Goal: Task Accomplishment & Management: Use online tool/utility

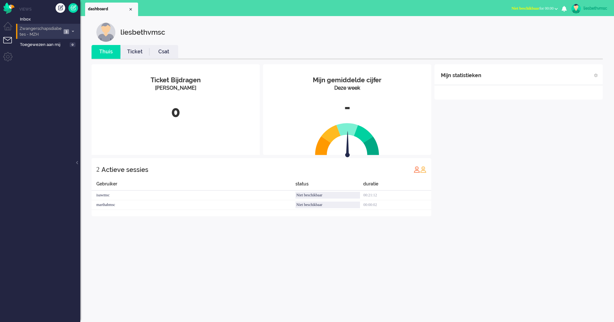
click at [42, 32] on span "Zwangerschapsdiabetes - MZH" at bounding box center [40, 32] width 43 height 12
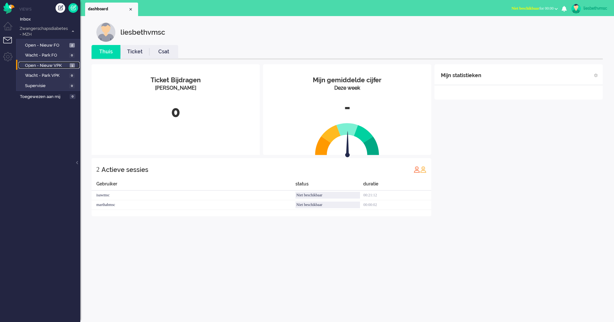
click at [36, 63] on span "Open - Nieuw VPK" at bounding box center [46, 66] width 43 height 6
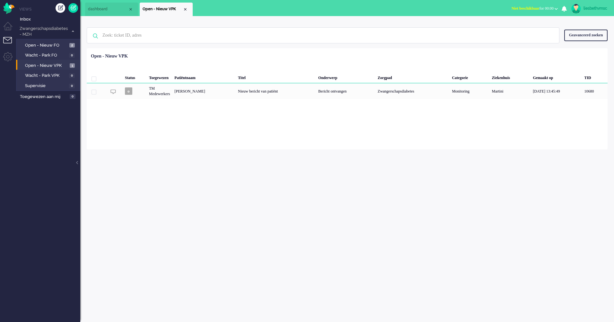
click at [44, 223] on ul "Views Inbox Zwangerschapsdiabetes - MZH 3 Open - Nieuw FO 2 Wacht - Park FO 0 O…" at bounding box center [48, 161] width 64 height 322
click at [46, 46] on span "Open - Nieuw FO" at bounding box center [46, 45] width 43 height 6
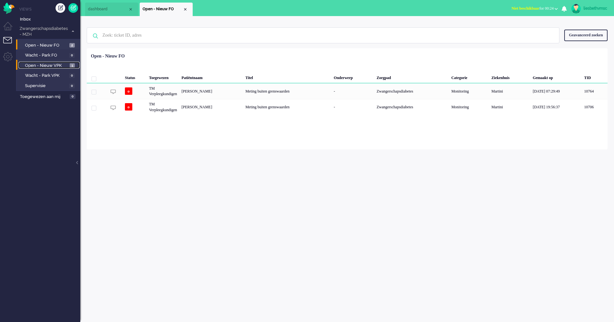
click at [46, 65] on span "Open - Nieuw VPK" at bounding box center [46, 66] width 43 height 6
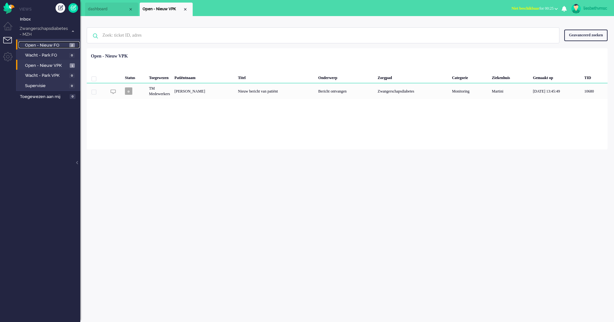
click at [55, 45] on span "Open - Nieuw FO" at bounding box center [46, 45] width 43 height 6
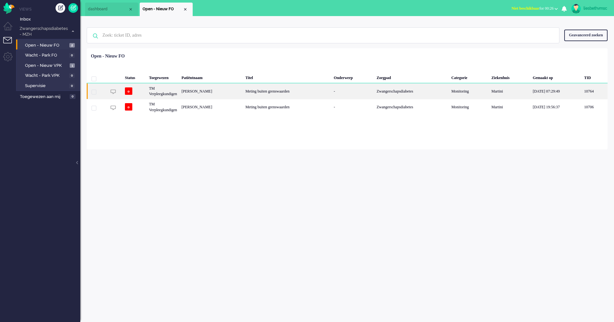
click at [241, 92] on div "Annemiek Mareille Toorman" at bounding box center [211, 91] width 64 height 16
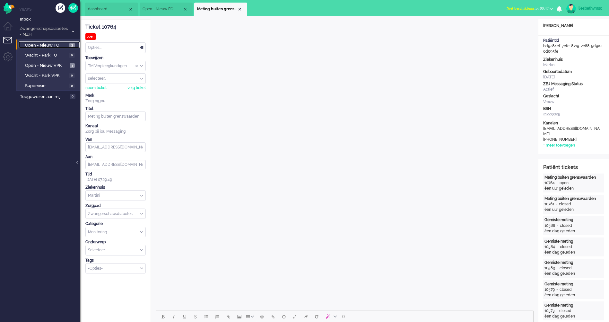
click at [40, 45] on span "Open - Nieuw FO" at bounding box center [46, 45] width 43 height 6
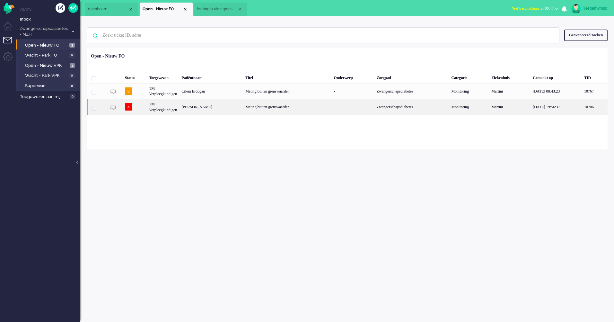
click at [163, 107] on div "TM Verpleegkundigen" at bounding box center [163, 107] width 32 height 16
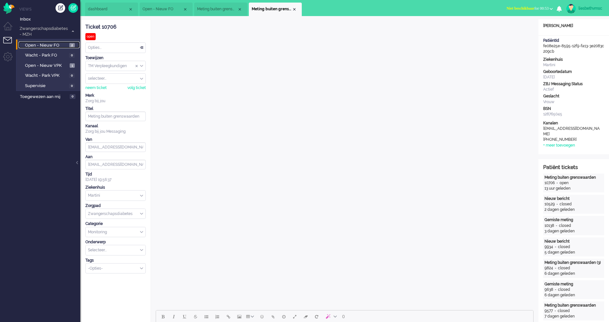
click at [48, 45] on span "Open - Nieuw FO" at bounding box center [46, 45] width 43 height 6
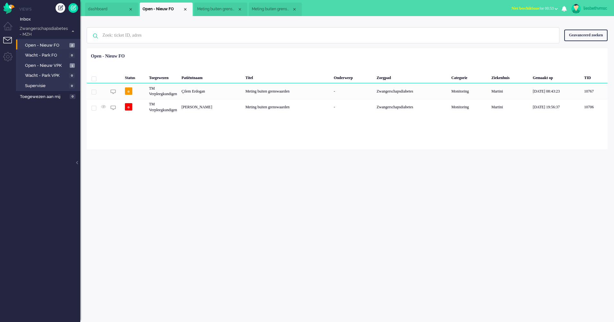
click at [182, 202] on div "liesbethvmsc Thuis Ticket Csat Mijn gemiddelde cijfer Deze week - Ticket Bijdra…" at bounding box center [347, 169] width 534 height 306
click at [189, 192] on div "liesbethvmsc Thuis Ticket Csat Mijn gemiddelde cijfer Deze week - Ticket Bijdra…" at bounding box center [347, 169] width 534 height 306
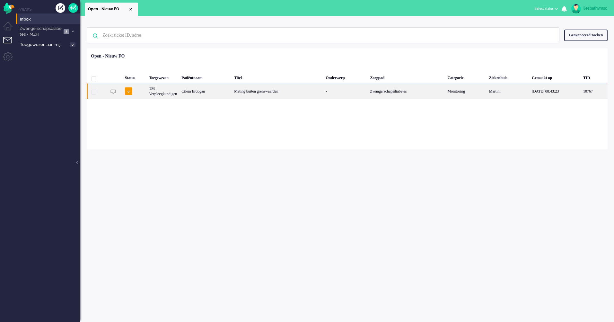
click at [158, 93] on div "TM Verpleegkundigen" at bounding box center [163, 91] width 32 height 16
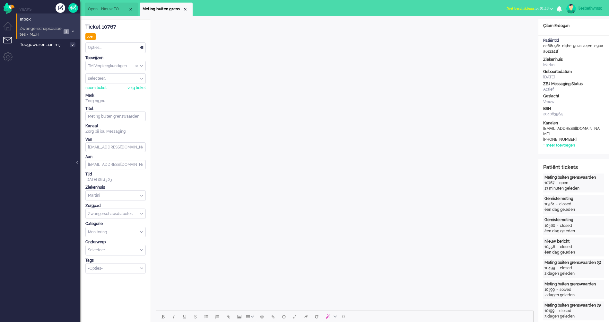
click at [46, 29] on span "Zwangerschapsdiabetes - MZH" at bounding box center [40, 32] width 43 height 12
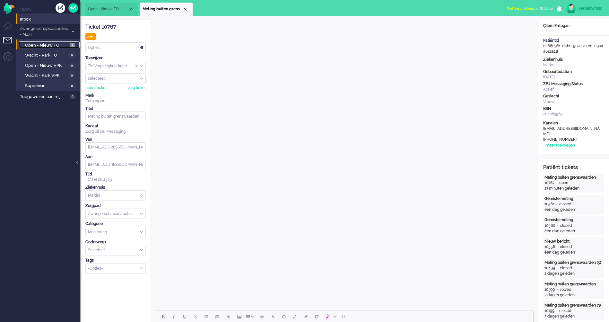
click at [46, 46] on span "Open - Nieuw FO" at bounding box center [46, 45] width 43 height 6
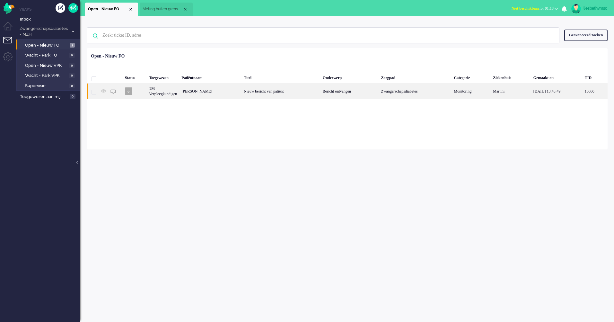
click at [274, 92] on div "Nieuw bericht van patiënt" at bounding box center [281, 91] width 79 height 16
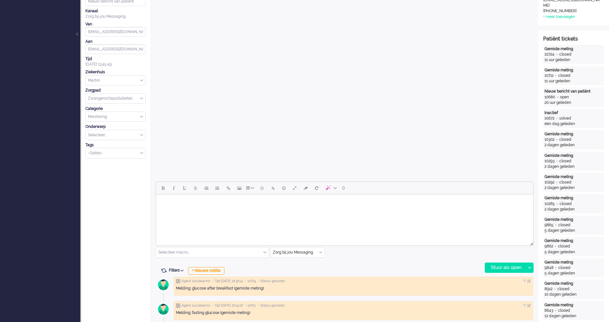
scroll to position [321, 0]
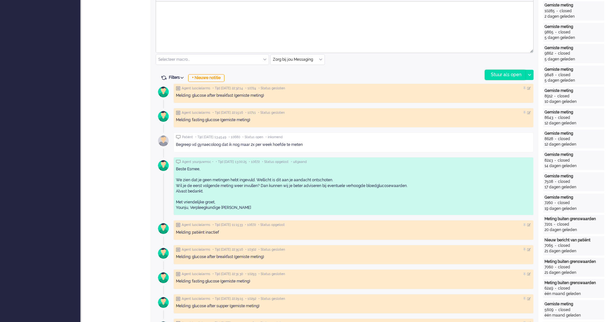
click at [513, 73] on div "Stuur als open" at bounding box center [505, 75] width 40 height 10
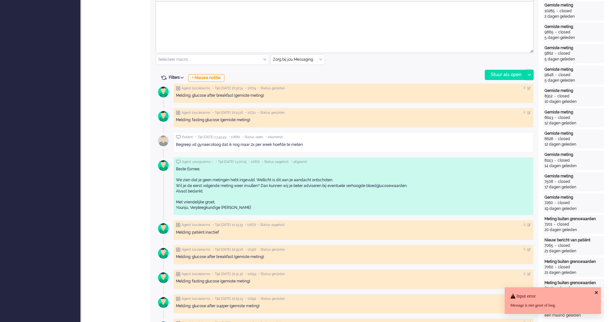
click at [530, 75] on icon at bounding box center [529, 75] width 3 height 2
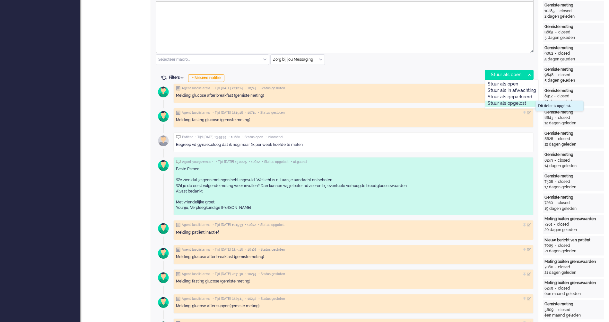
click at [525, 103] on div "Stuur als opgelost" at bounding box center [512, 104] width 53 height 6
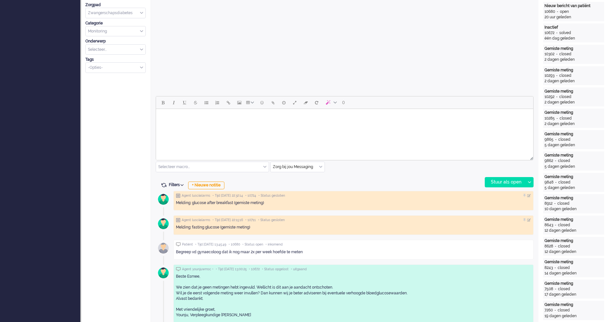
scroll to position [193, 0]
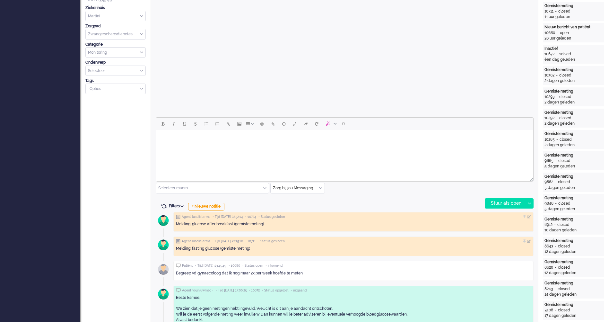
click at [231, 145] on html at bounding box center [344, 138] width 377 height 16
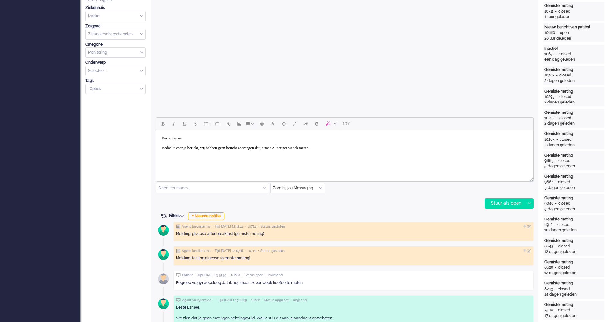
drag, startPoint x: 330, startPoint y: 147, endPoint x: 334, endPoint y: 145, distance: 4.2
click at [331, 147] on body "Beste Esmee, Bedankt voor je bericht, wij hebben geen bericht ontvangen dat je …" at bounding box center [345, 143] width 372 height 21
click at [353, 148] on body "Beste Esmee, Bedankt voor je bericht, wij hebben geen bericht ontvangen dat je …" at bounding box center [345, 143] width 372 height 21
click at [382, 148] on body "Beste Esmee, Bedankt voor je bericht, wij hebben geen bericht ontvangen dat je …" at bounding box center [345, 143] width 372 height 21
click at [440, 147] on body "Beste Esmee, Bedankt voor je bericht, wij hebben geen bericht ontvangen dat je …" at bounding box center [345, 143] width 372 height 21
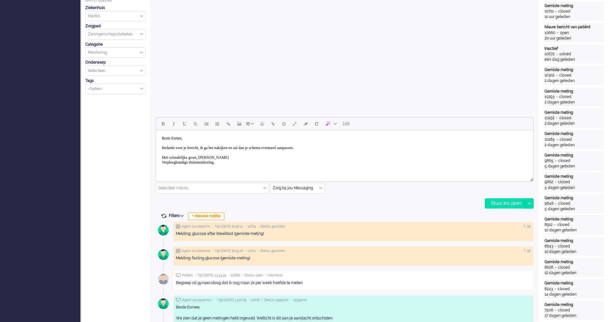
click at [527, 204] on div at bounding box center [529, 203] width 8 height 10
click at [523, 231] on div "Stuur als opgelost" at bounding box center [512, 232] width 53 height 6
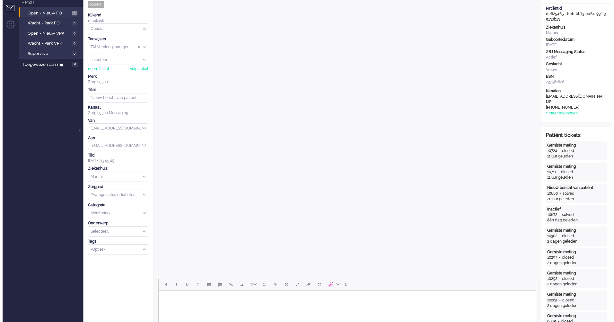
scroll to position [0, 0]
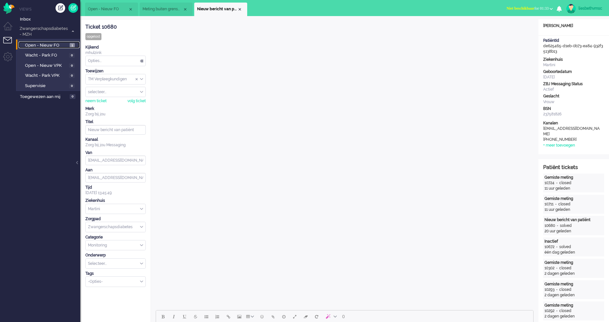
click at [40, 41] on link "Open - Nieuw FO 1" at bounding box center [49, 44] width 61 height 7
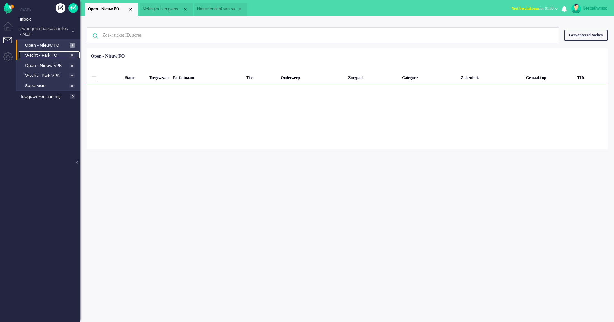
click at [38, 53] on span "Wacht - Park FO" at bounding box center [46, 55] width 42 height 6
click at [45, 43] on span "Open - Nieuw FO" at bounding box center [46, 45] width 43 height 6
click at [292, 210] on div "Geen zoekresultaten Probeer nog eens Geavanceerd zoeken Geavanceerd zoeken Tick…" at bounding box center [347, 169] width 534 height 306
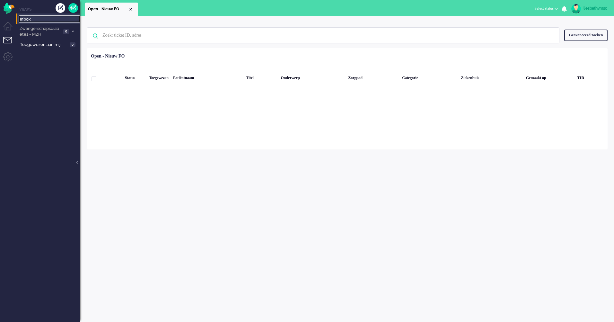
click at [27, 20] on span "Inbox" at bounding box center [50, 19] width 60 height 6
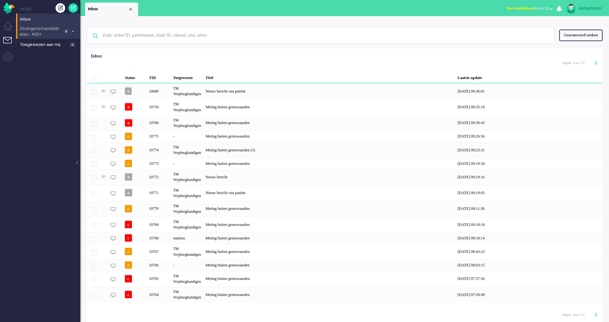
click at [75, 31] on span at bounding box center [72, 32] width 5 height 4
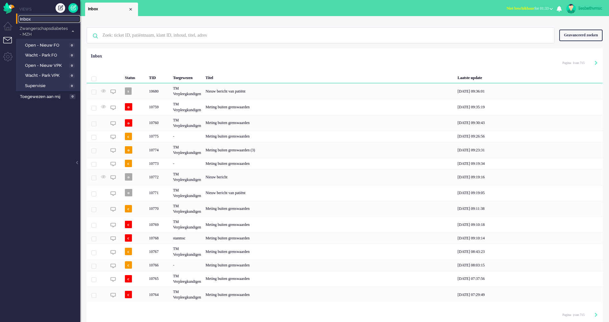
click at [43, 22] on span "Inbox" at bounding box center [50, 19] width 60 height 6
click at [60, 120] on ul "Views Inbox Zwangerschapsdiabetes - MZH 0 Open - Nieuw FO 0 Wacht - Park FO 0 O…" at bounding box center [48, 161] width 64 height 322
click at [20, 20] on span "Inbox" at bounding box center [50, 19] width 60 height 6
click at [31, 32] on span "Zwangerschapsdiabetes - MZH" at bounding box center [44, 32] width 50 height 12
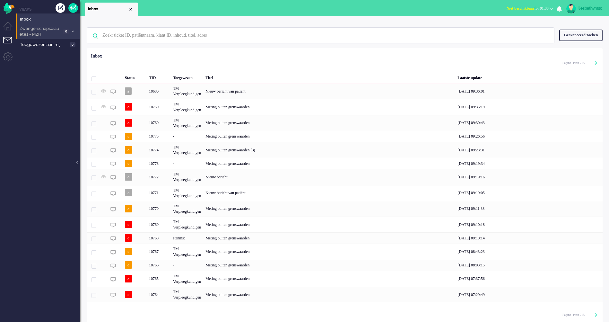
click at [31, 31] on span "Zwangerschapsdiabetes - MZH" at bounding box center [40, 32] width 43 height 12
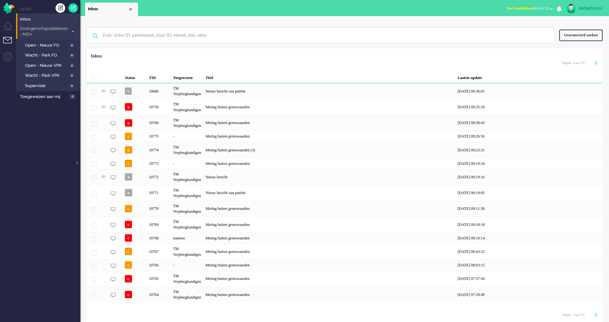
click at [31, 31] on span "Zwangerschapsdiabetes - MZH" at bounding box center [44, 32] width 50 height 12
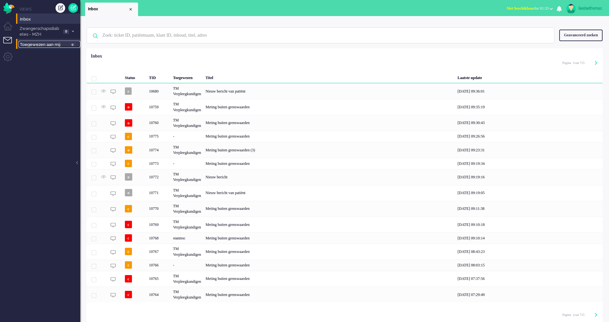
click at [38, 42] on span "Toegewezen aan mij" at bounding box center [44, 45] width 48 height 6
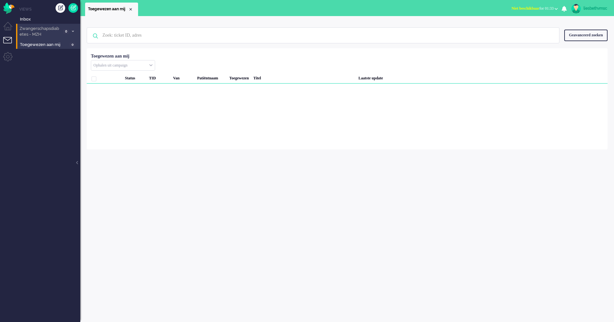
click at [75, 33] on li "Zwangerschapsdiabetes - MZH 0" at bounding box center [48, 31] width 64 height 15
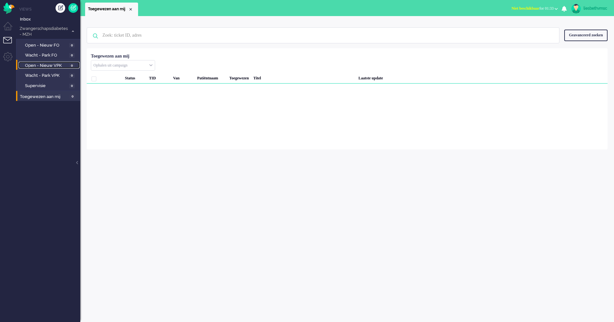
click at [35, 64] on span "Open - Nieuw VPK" at bounding box center [46, 66] width 42 height 6
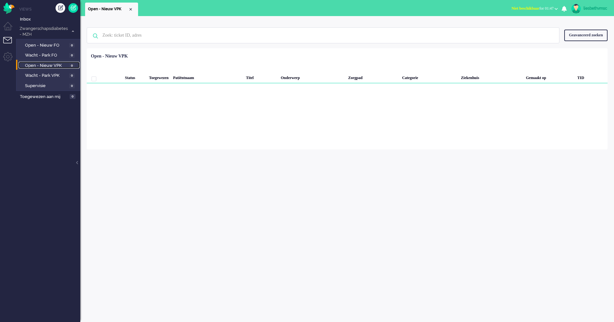
click at [48, 66] on span "Open - Nieuw VPK" at bounding box center [46, 66] width 42 height 6
click at [125, 151] on div "Geen zoekresultaten Probeer nog eens Geavanceerd zoeken Geavanceerd zoeken Tick…" at bounding box center [347, 169] width 534 height 306
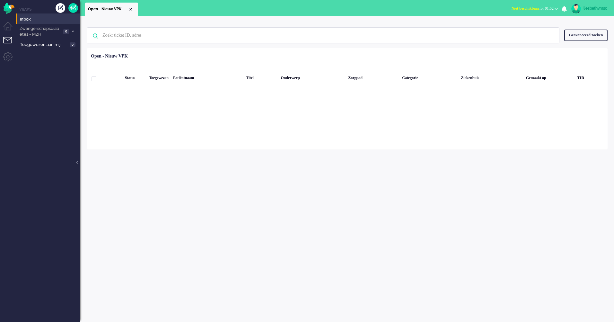
click at [412, 230] on div "Geen zoekresultaten [PERSON_NAME] nog eens Geavanceerd zoeken Geavanceerd zoeke…" at bounding box center [347, 169] width 534 height 306
click at [73, 30] on span at bounding box center [72, 32] width 5 height 4
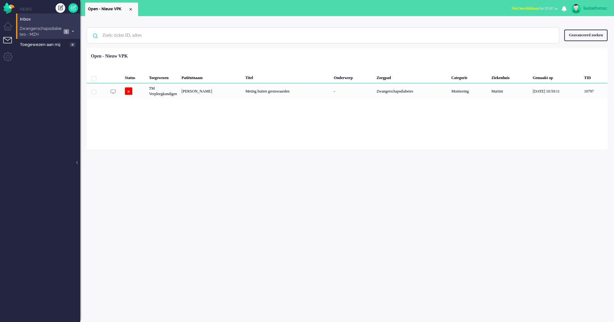
click at [41, 31] on span "Zwangerschapsdiabetes - MZH" at bounding box center [40, 32] width 43 height 12
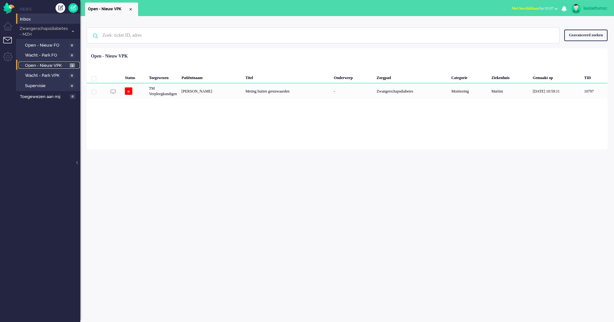
click at [52, 63] on span "Open - Nieuw VPK" at bounding box center [46, 66] width 43 height 6
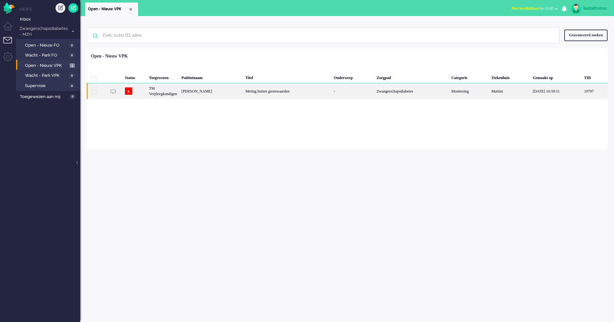
click at [201, 91] on div "[PERSON_NAME]" at bounding box center [211, 91] width 64 height 16
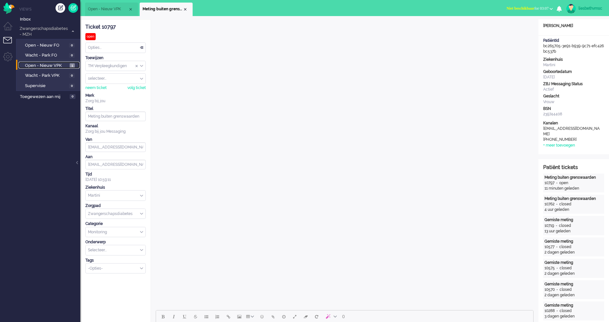
click at [52, 64] on span "Open - Nieuw VPK" at bounding box center [46, 66] width 43 height 6
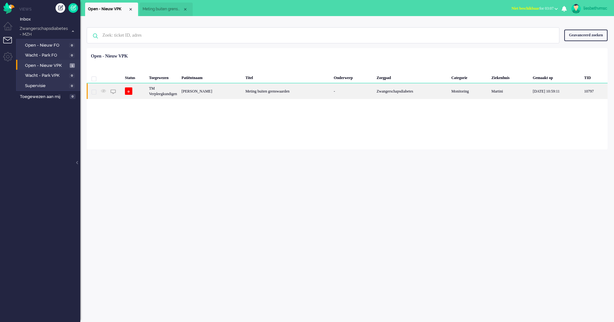
click at [163, 92] on div "TM Verpleegkundigen" at bounding box center [163, 91] width 32 height 16
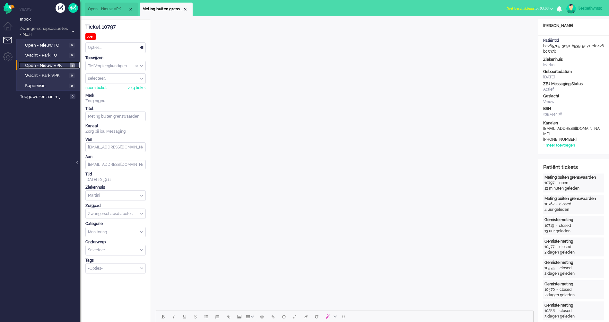
click at [45, 65] on span "Open - Nieuw VPK" at bounding box center [46, 66] width 43 height 6
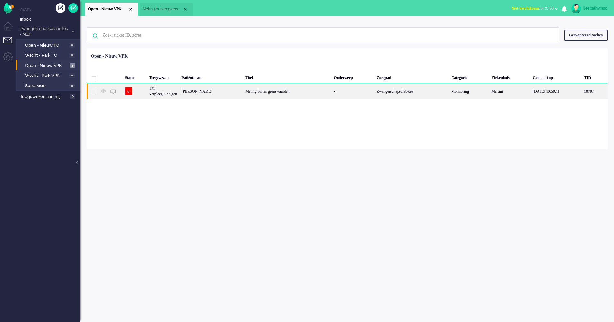
click at [155, 90] on div "TM Verpleegkundigen" at bounding box center [163, 91] width 32 height 16
